Goal: Task Accomplishment & Management: Manage account settings

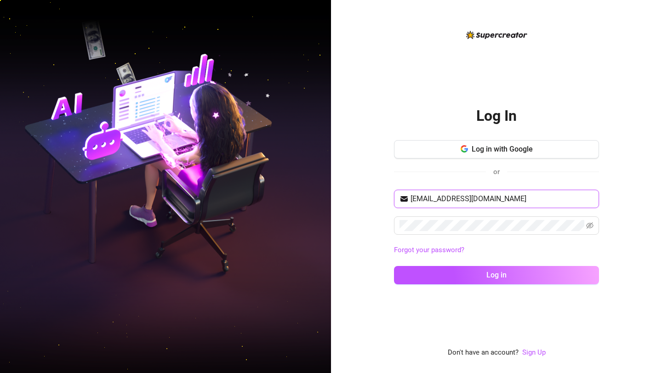
click at [465, 200] on input "[EMAIL_ADDRESS][DOMAIN_NAME]" at bounding box center [501, 199] width 183 height 11
click at [428, 197] on input "[EMAIL_ADDRESS][DOMAIN_NAME]" at bounding box center [501, 199] width 183 height 11
type input "[EMAIL_ADDRESS][DOMAIN_NAME]"
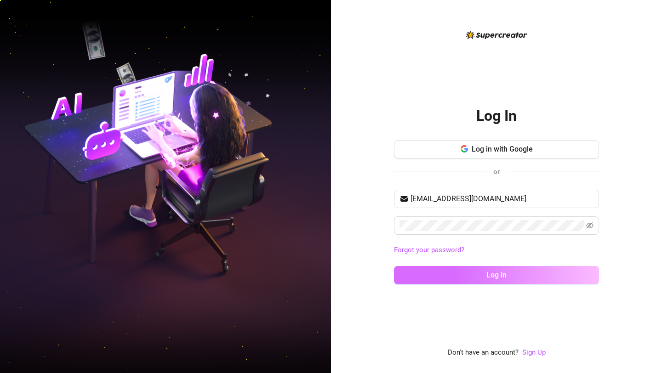
click at [436, 275] on button "Log in" at bounding box center [496, 275] width 205 height 18
